Goal: Information Seeking & Learning: Learn about a topic

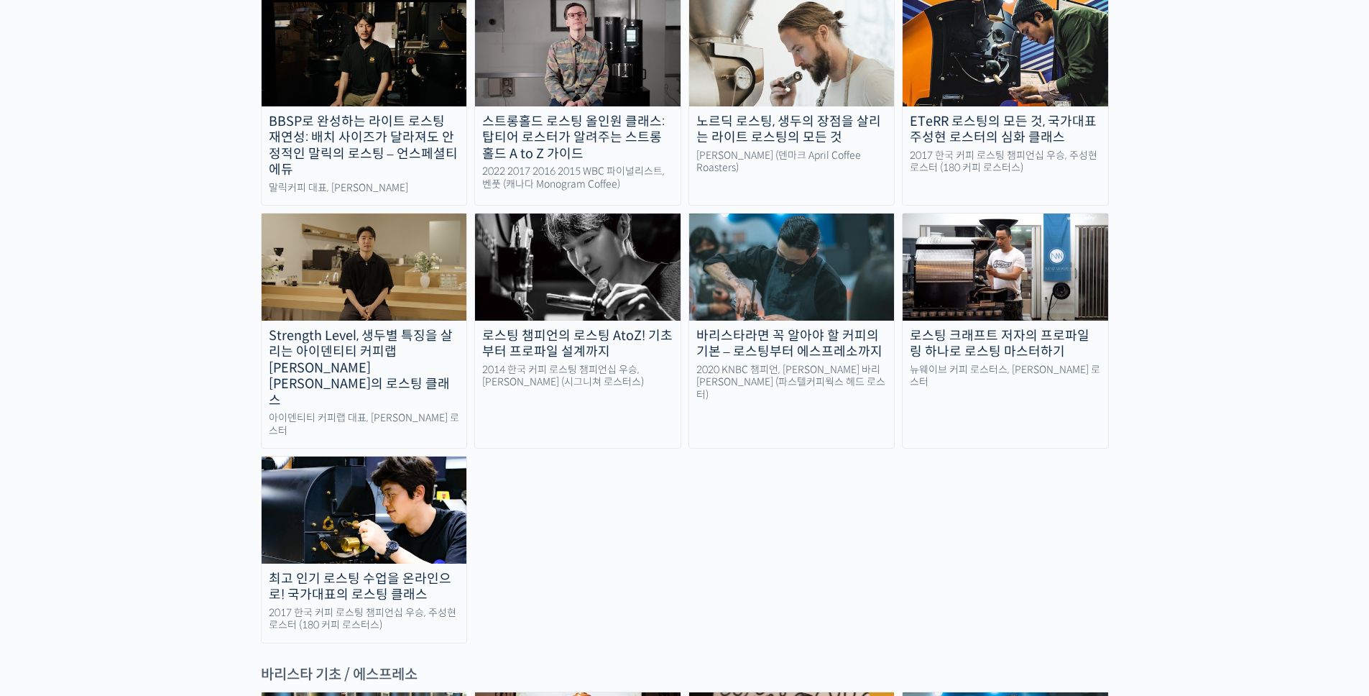
scroll to position [1222, 0]
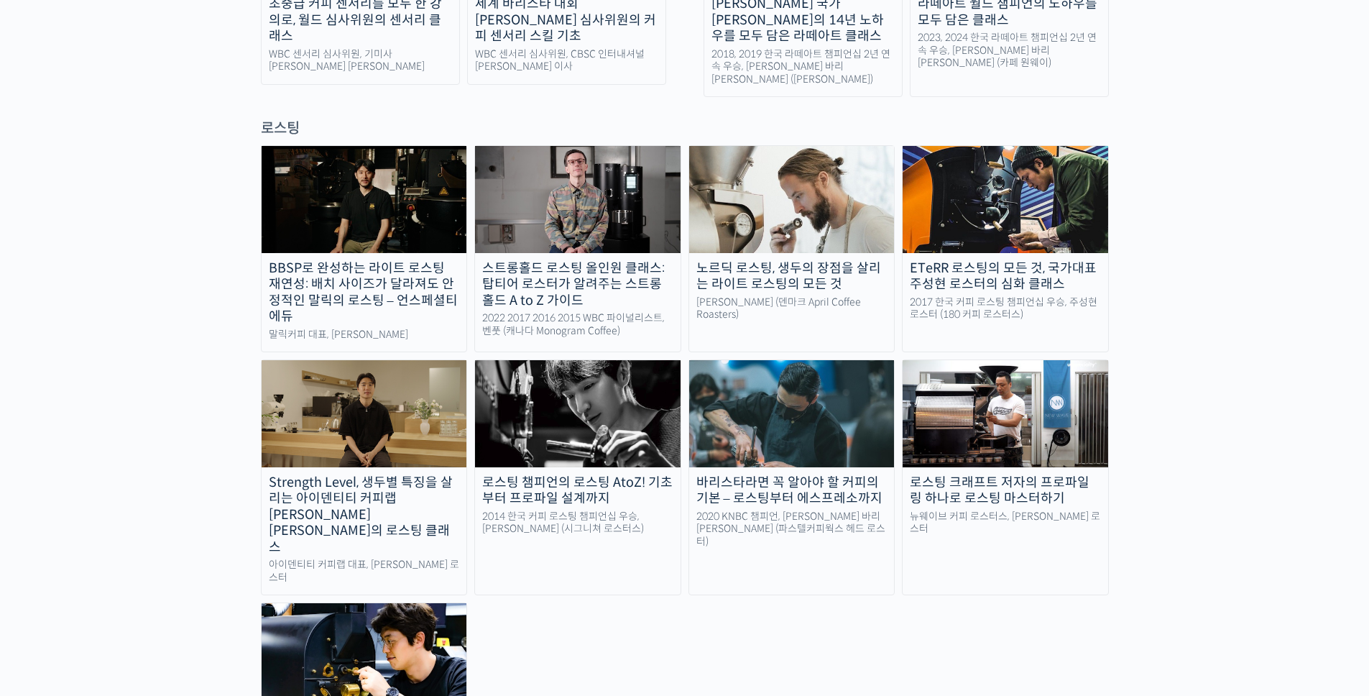
click at [1082, 146] on img at bounding box center [1006, 199] width 206 height 106
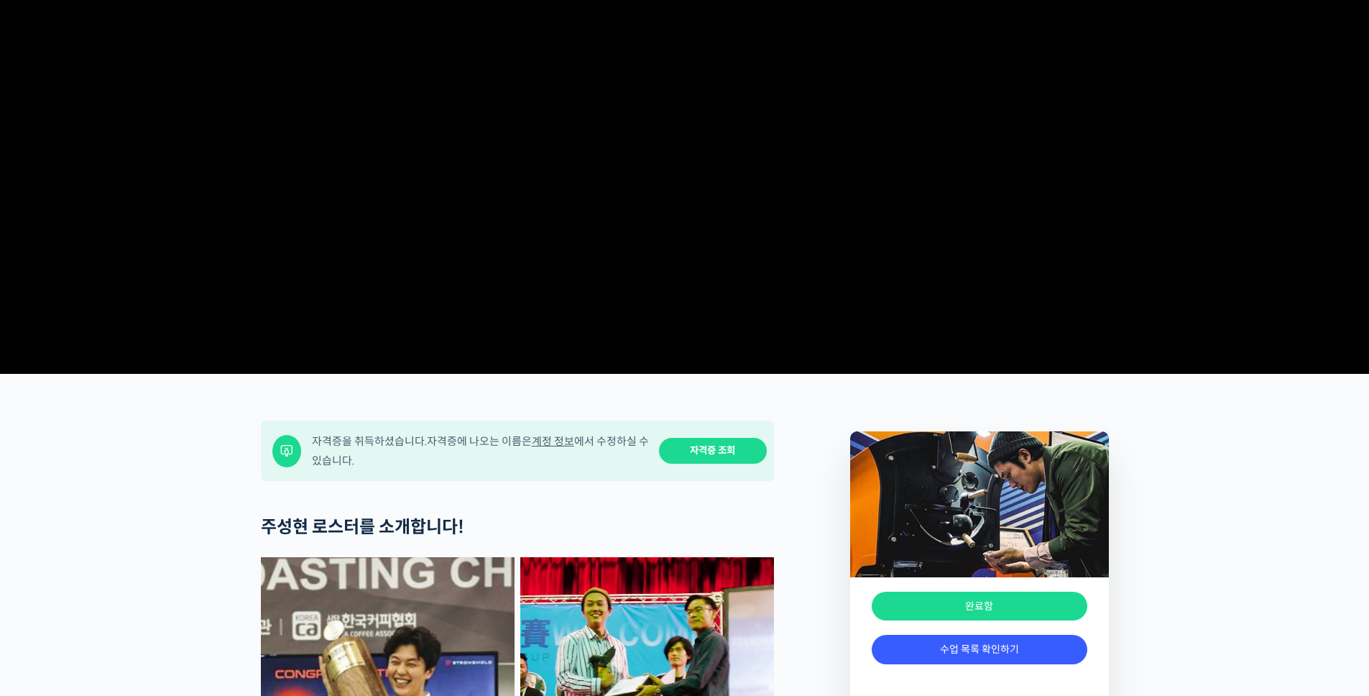
scroll to position [359, 0]
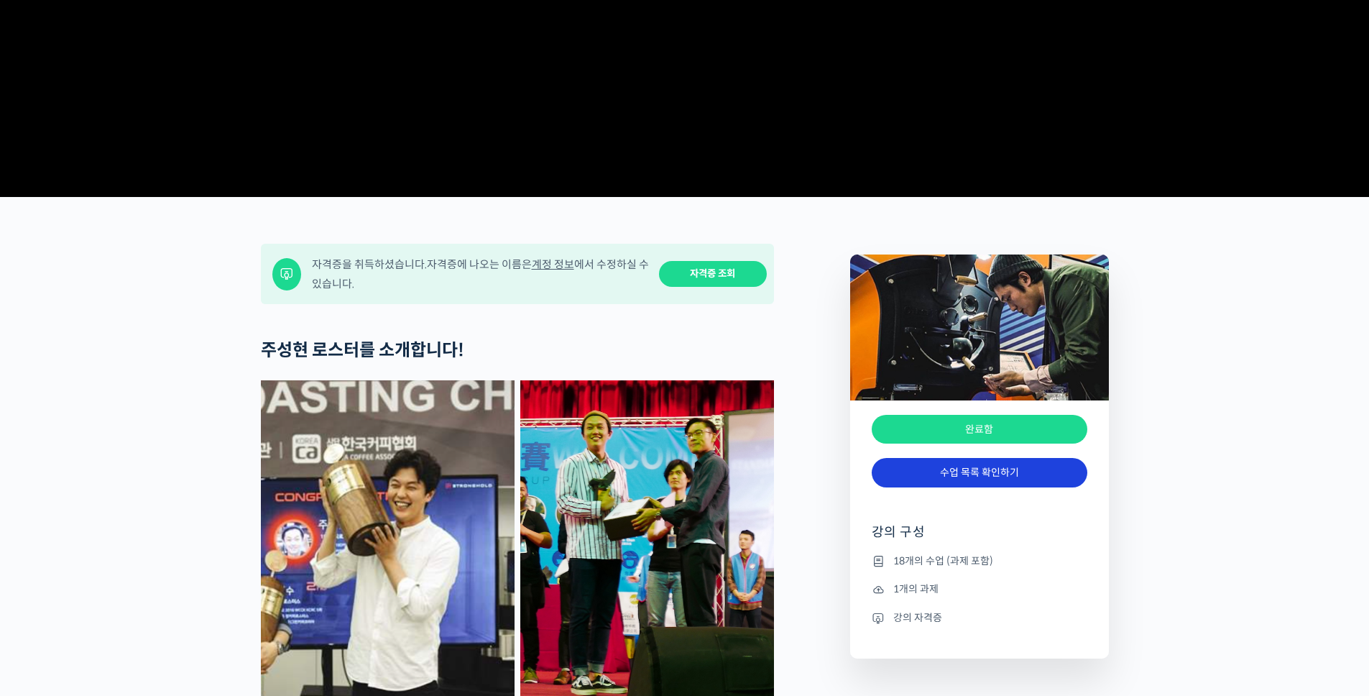
click at [972, 487] on link "수업 목록 확인하기" at bounding box center [980, 472] width 216 height 29
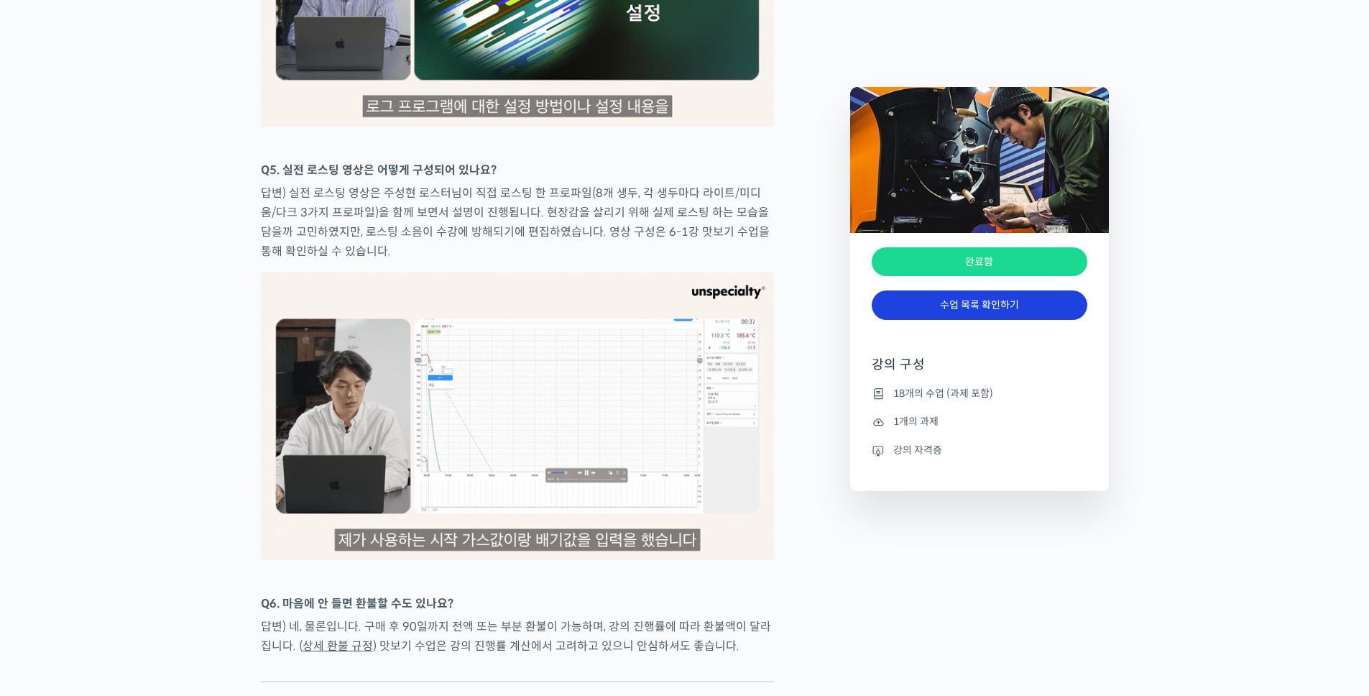
click at [948, 295] on link "수업 목록 확인하기" at bounding box center [980, 304] width 216 height 29
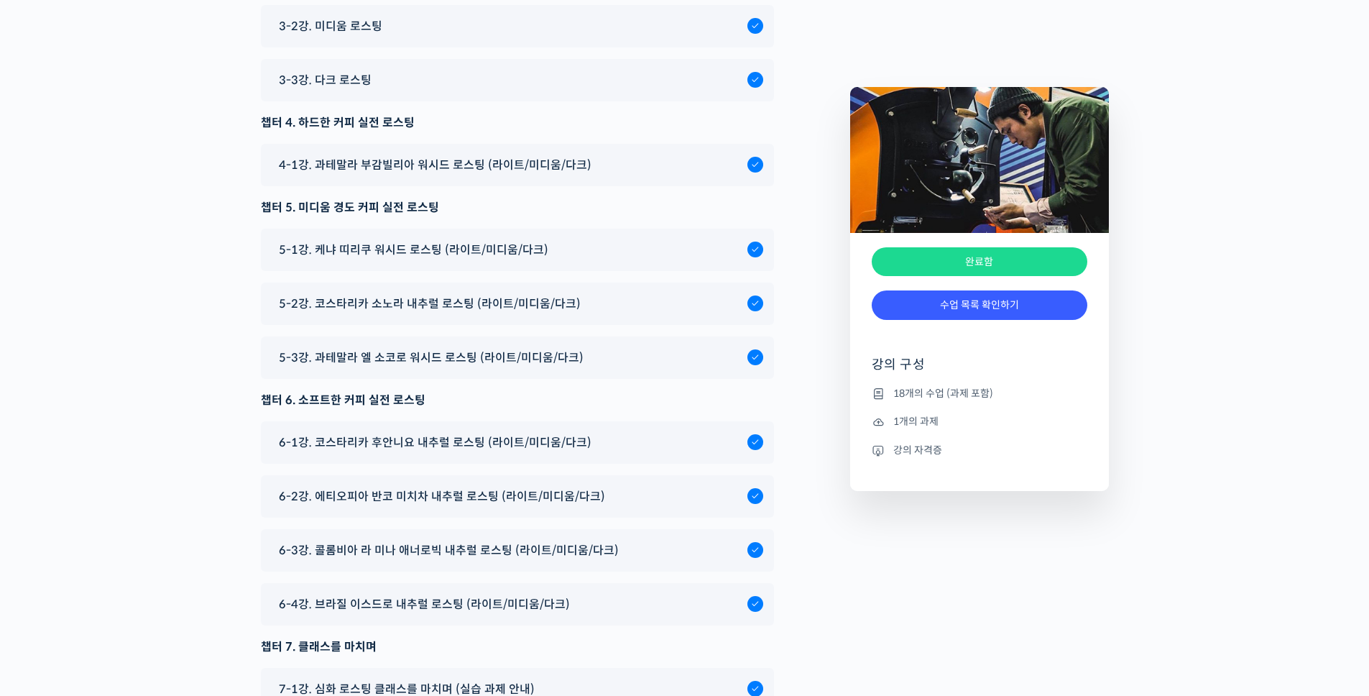
scroll to position [8770, 0]
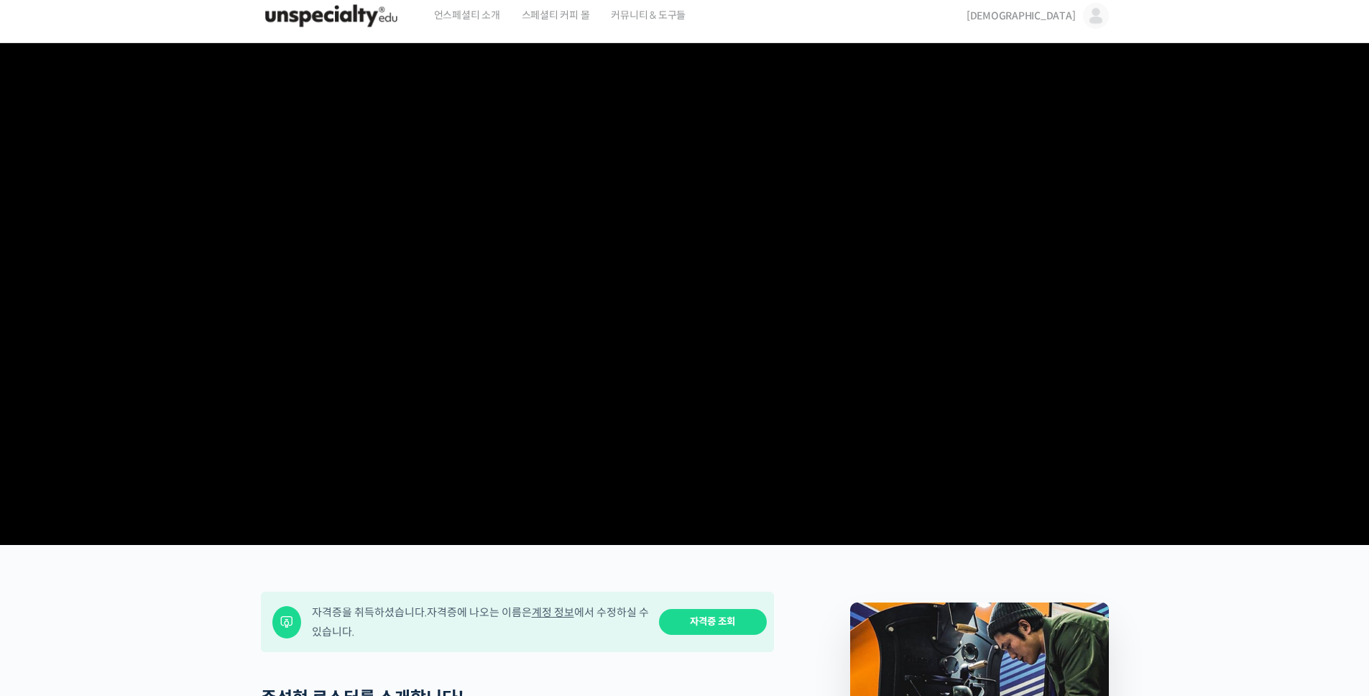
scroll to position [503, 0]
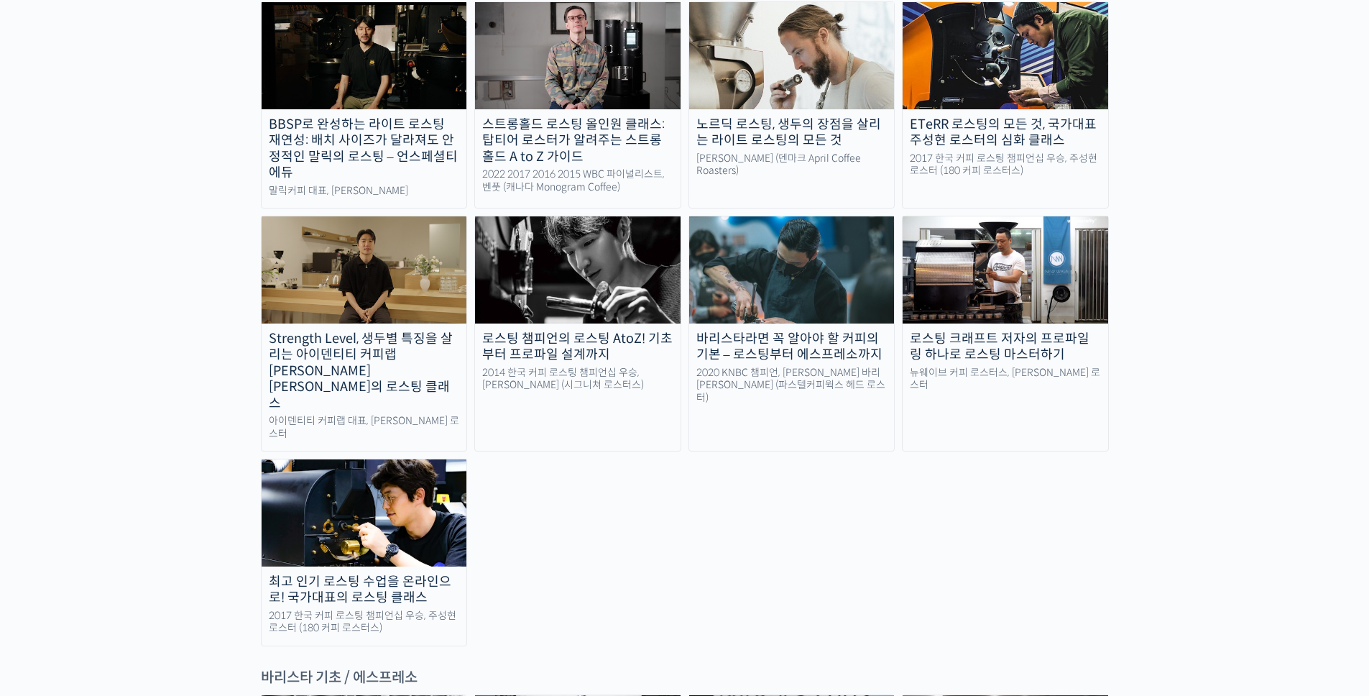
scroll to position [1367, 0]
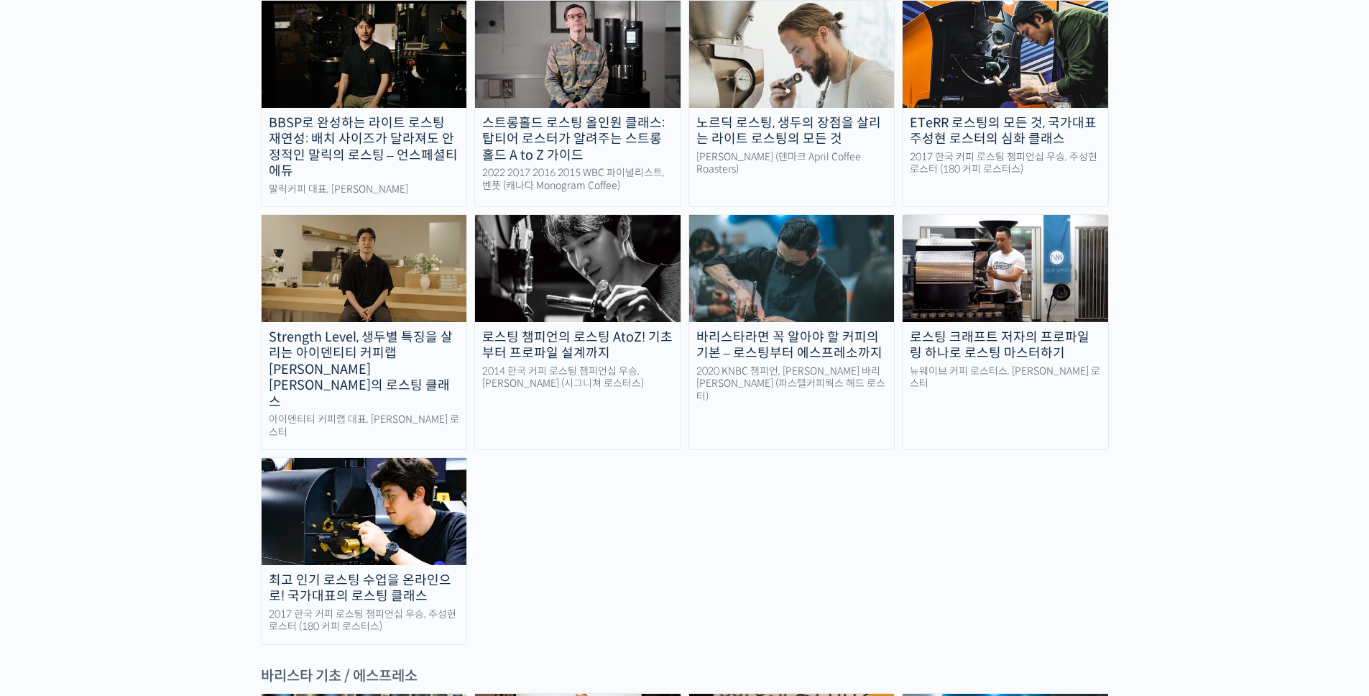
click at [339, 458] on img at bounding box center [365, 511] width 206 height 106
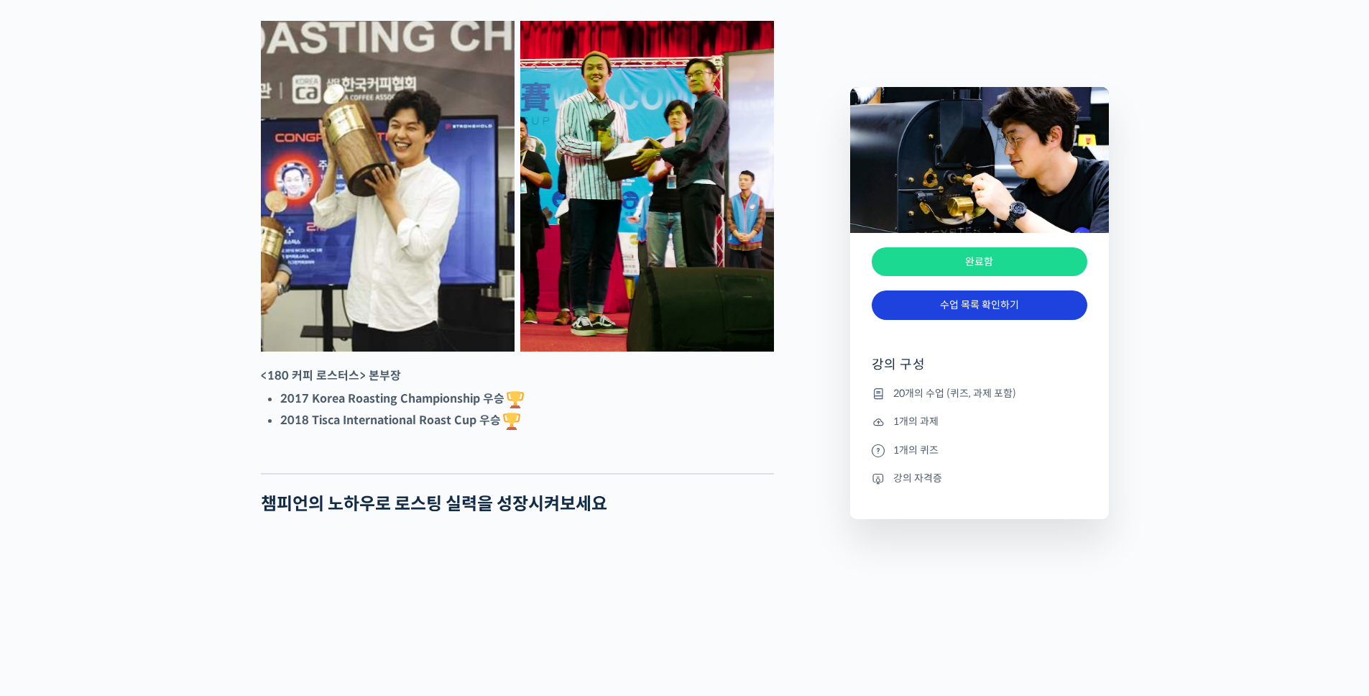
click at [965, 313] on link "수업 목록 확인하기" at bounding box center [980, 304] width 216 height 29
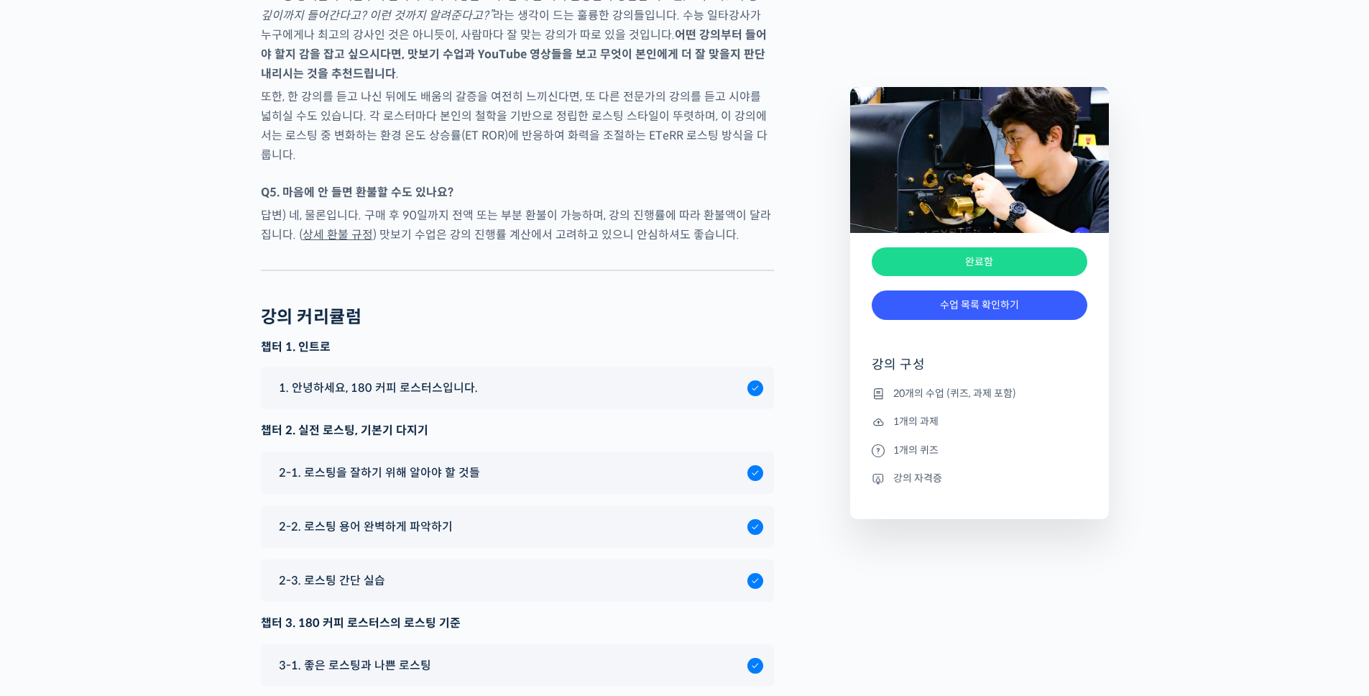
scroll to position [719, 0]
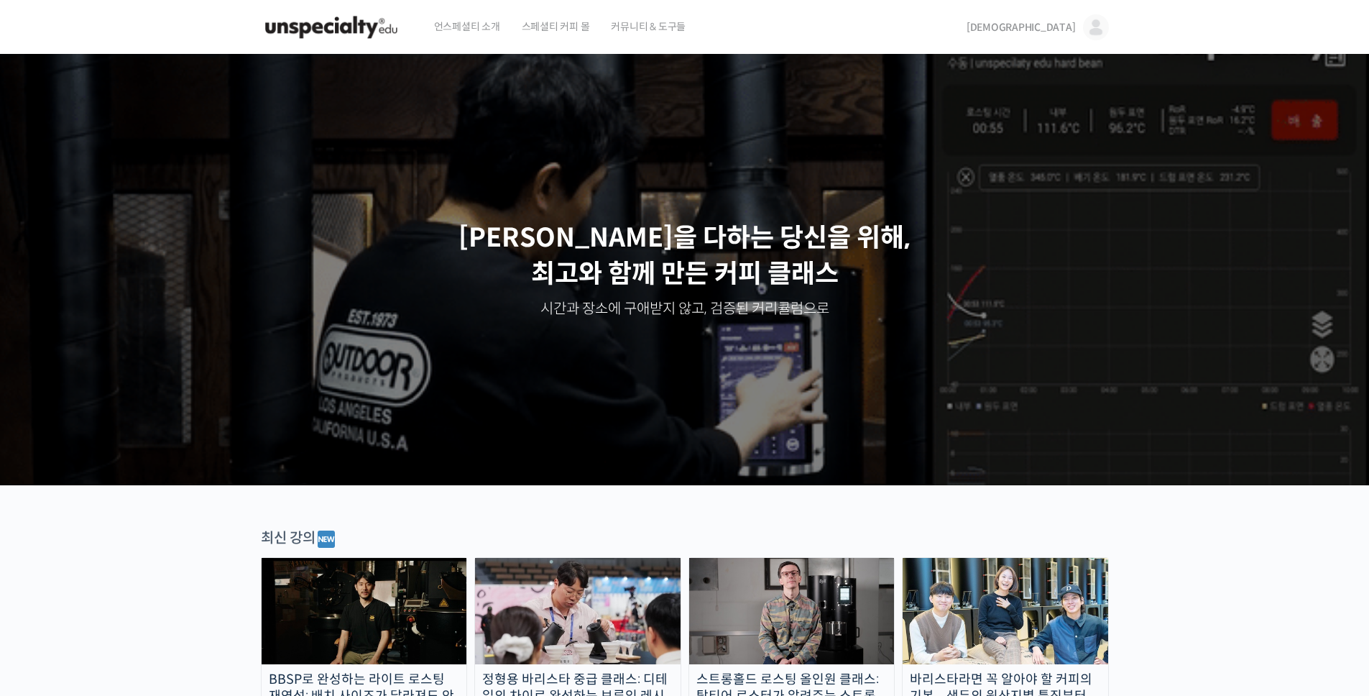
click at [555, 32] on span "스페셜티 커피 몰" at bounding box center [556, 26] width 68 height 55
